Goal: Task Accomplishment & Management: Manage account settings

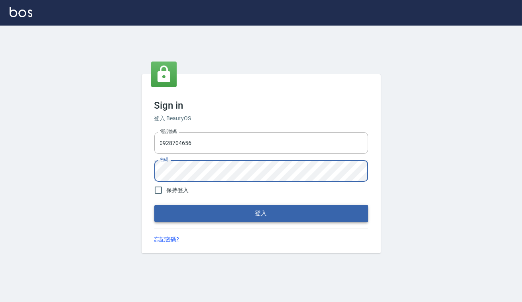
click at [222, 218] on button "登入" at bounding box center [261, 213] width 214 height 17
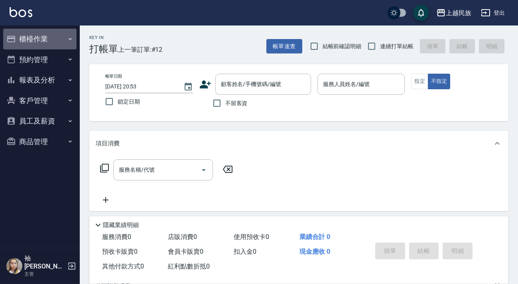
click at [30, 37] on button "櫃檯作業" at bounding box center [39, 39] width 73 height 21
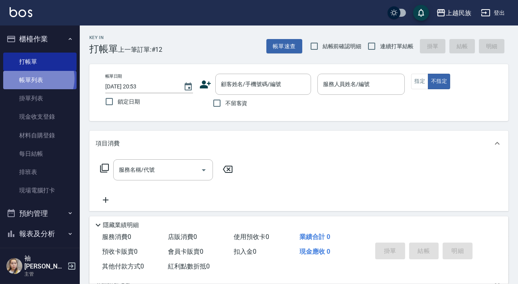
click at [36, 79] on link "帳單列表" at bounding box center [39, 80] width 73 height 18
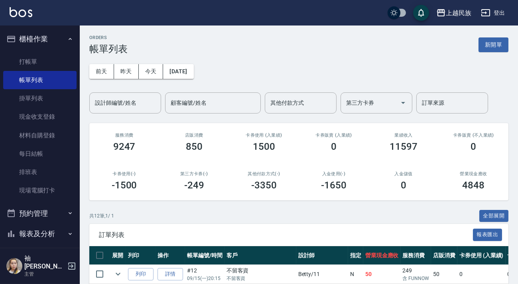
scroll to position [181, 0]
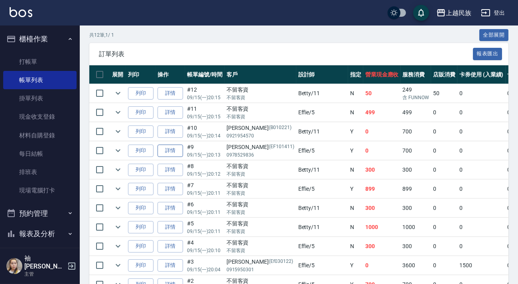
click at [175, 148] on link "詳情" at bounding box center [171, 151] width 26 height 12
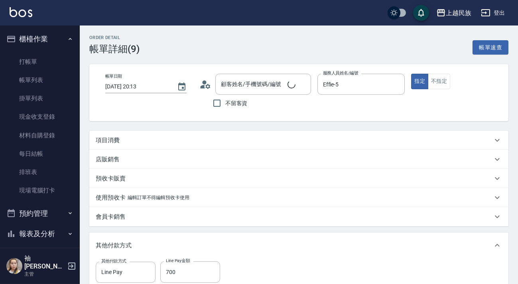
type input "2025/09/15 20:13"
type input "Effie-5"
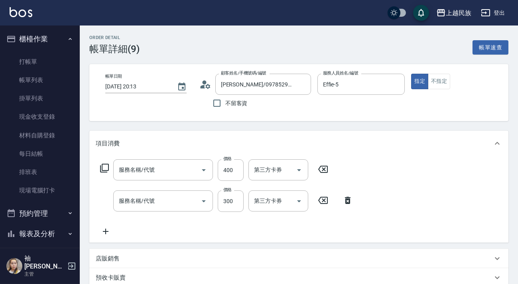
type input "王士豪/0978529836/EF101411"
type input "剪髮400(303)"
type input "洗髮300(101)"
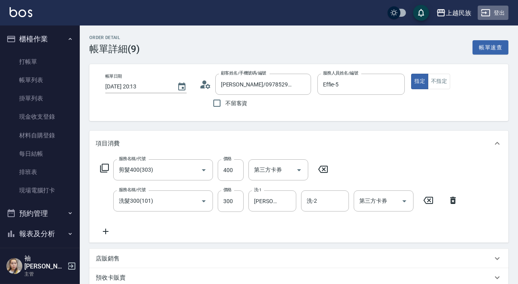
click at [502, 9] on button "登出" at bounding box center [493, 13] width 31 height 15
